Goal: Entertainment & Leisure: Consume media (video, audio)

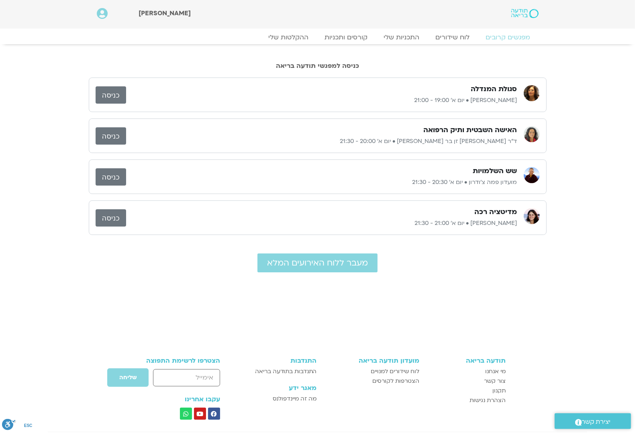
click at [115, 136] on link "כניסה" at bounding box center [111, 135] width 31 height 17
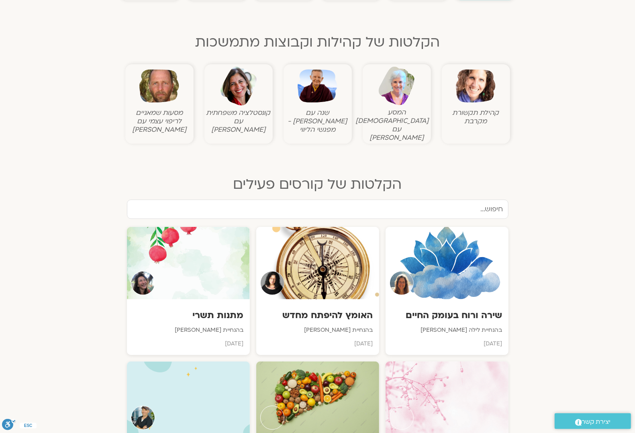
scroll to position [251, 0]
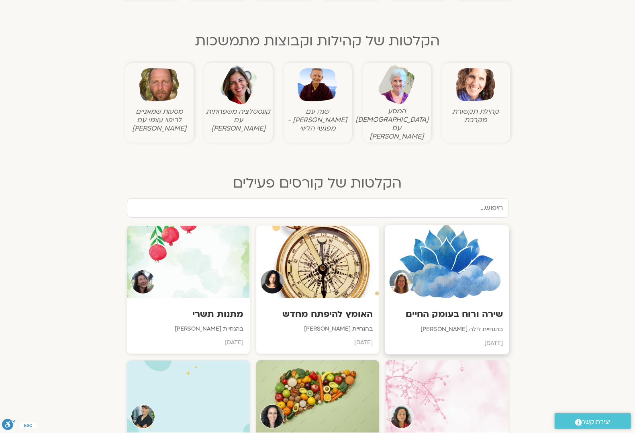
click at [496, 312] on h3 "שירה ורוח בעומק החיים" at bounding box center [447, 314] width 112 height 12
